Goal: Entertainment & Leisure: Consume media (video, audio)

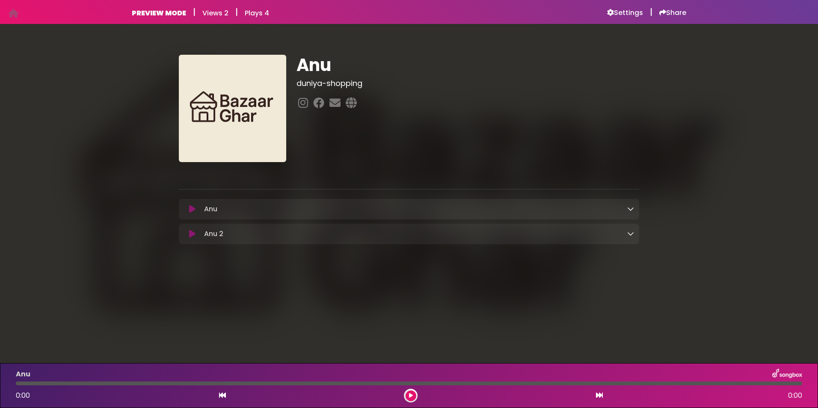
click at [197, 231] on button at bounding box center [192, 234] width 17 height 9
click at [634, 233] on div "Anu 2 Loading Track..." at bounding box center [409, 234] width 460 height 10
click at [630, 236] on icon at bounding box center [630, 233] width 7 height 7
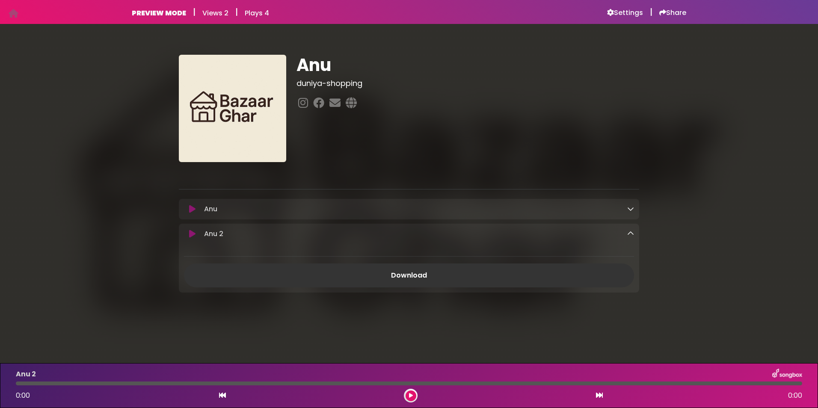
click at [192, 233] on icon at bounding box center [192, 234] width 6 height 9
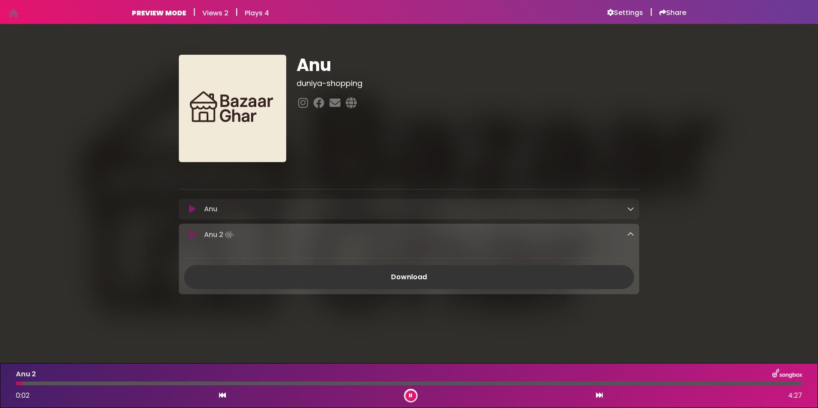
click at [46, 383] on div at bounding box center [409, 383] width 786 height 4
click at [58, 383] on div at bounding box center [409, 383] width 786 height 4
click at [77, 383] on div at bounding box center [409, 383] width 786 height 4
click at [112, 384] on div at bounding box center [409, 383] width 786 height 4
click at [139, 383] on div at bounding box center [409, 383] width 786 height 4
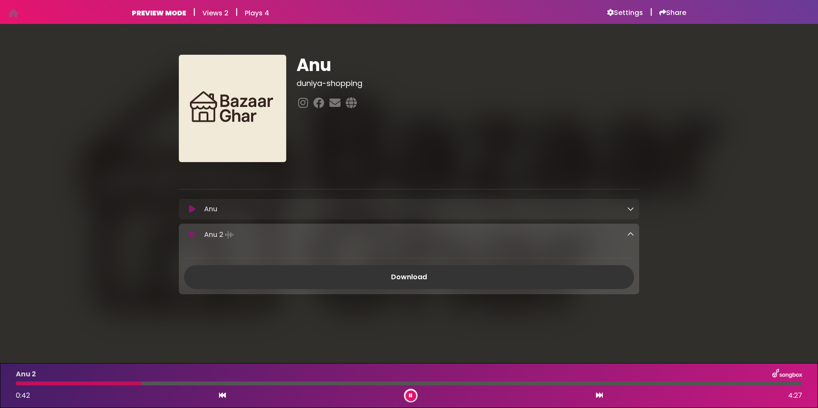
click at [158, 384] on div at bounding box center [409, 383] width 786 height 4
click at [194, 384] on div at bounding box center [409, 383] width 786 height 4
click at [219, 384] on div at bounding box center [409, 383] width 786 height 4
